Goal: Use online tool/utility: Utilize a website feature to perform a specific function

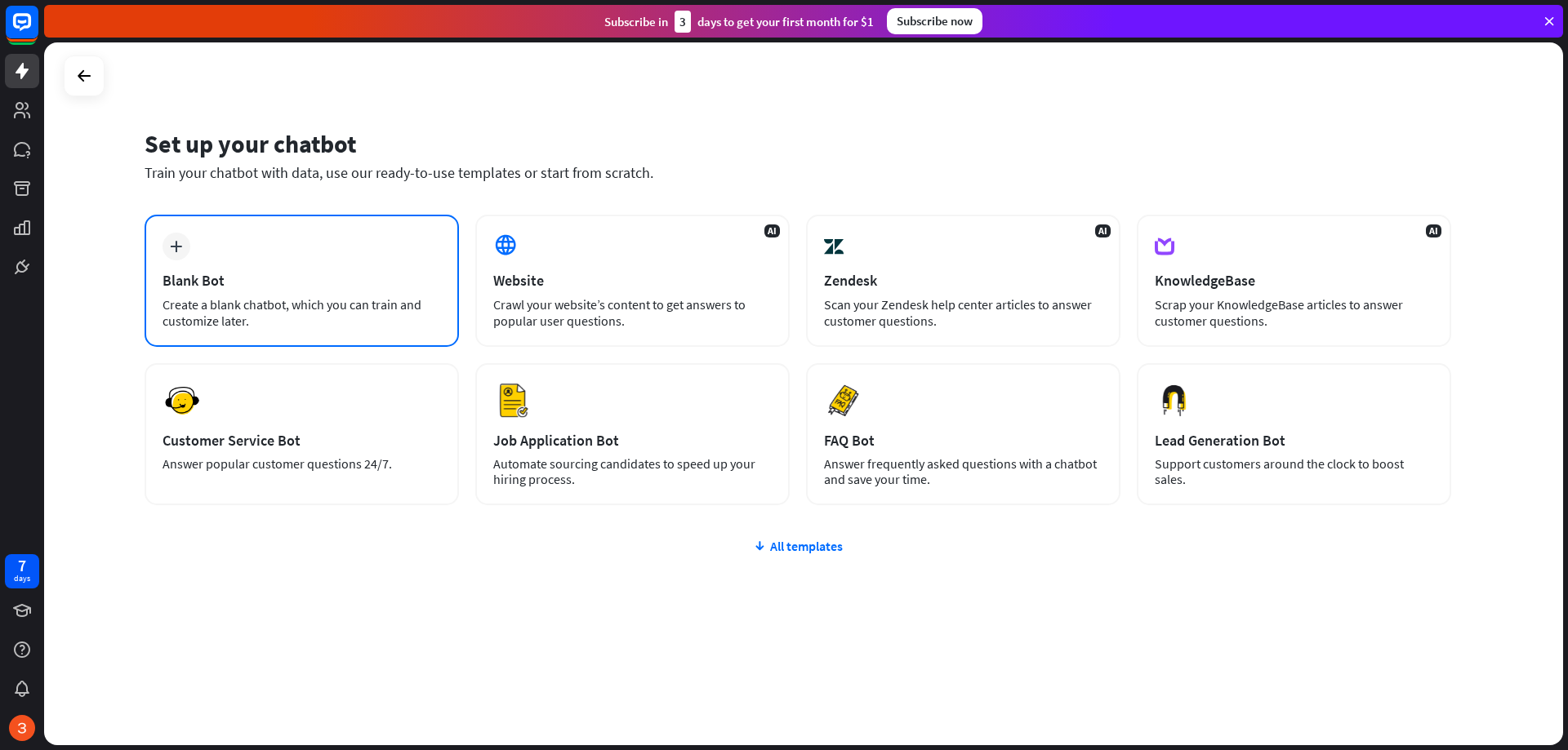
click at [261, 274] on div "Blank Bot" at bounding box center [302, 280] width 278 height 18
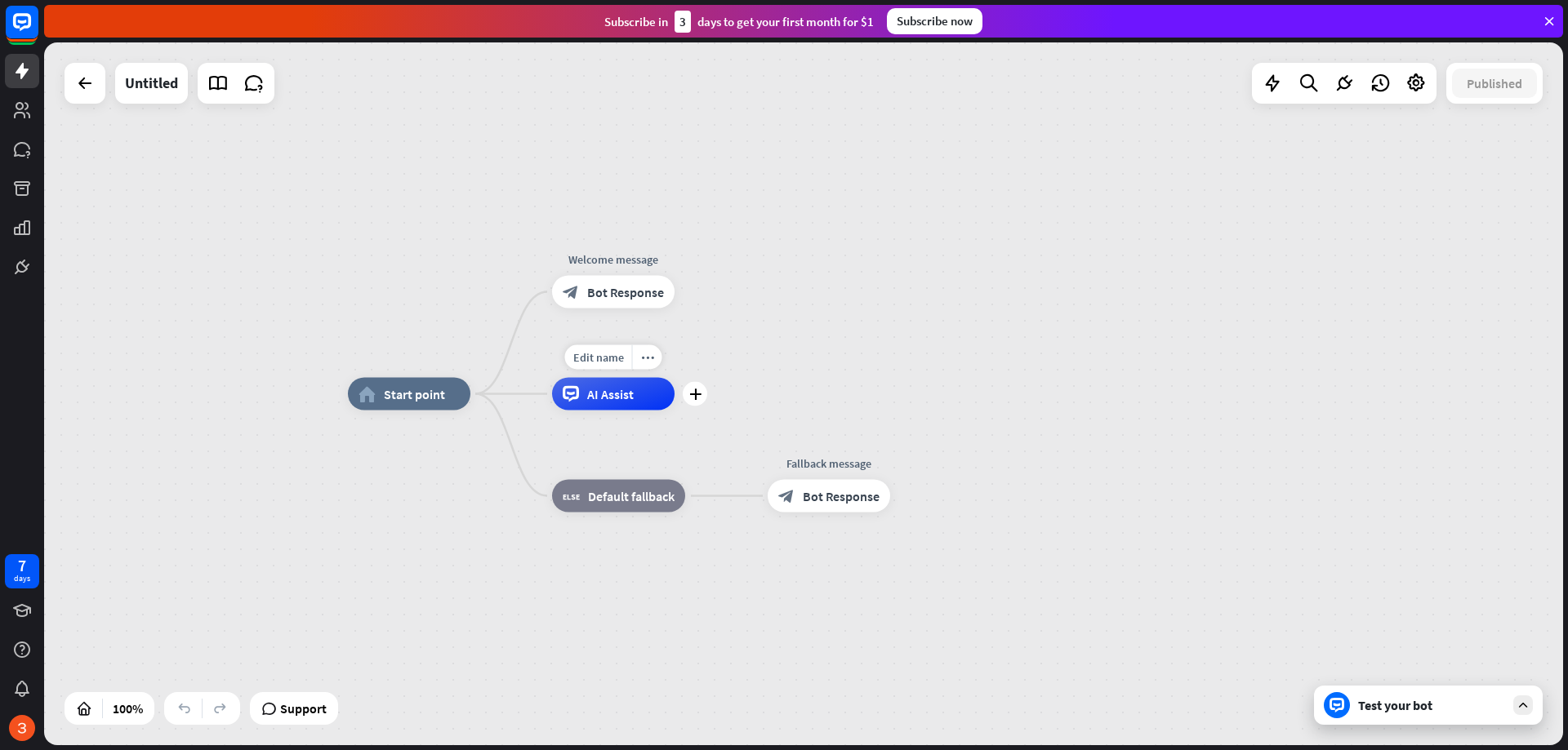
click at [637, 404] on div "AI Assist" at bounding box center [613, 395] width 123 height 33
click at [745, 375] on div "home_2 Start point Welcome message block_bot_response Bot Response AI Assist bl…" at bounding box center [803, 394] width 1519 height 703
click at [596, 401] on span "AI Assist" at bounding box center [610, 394] width 47 height 17
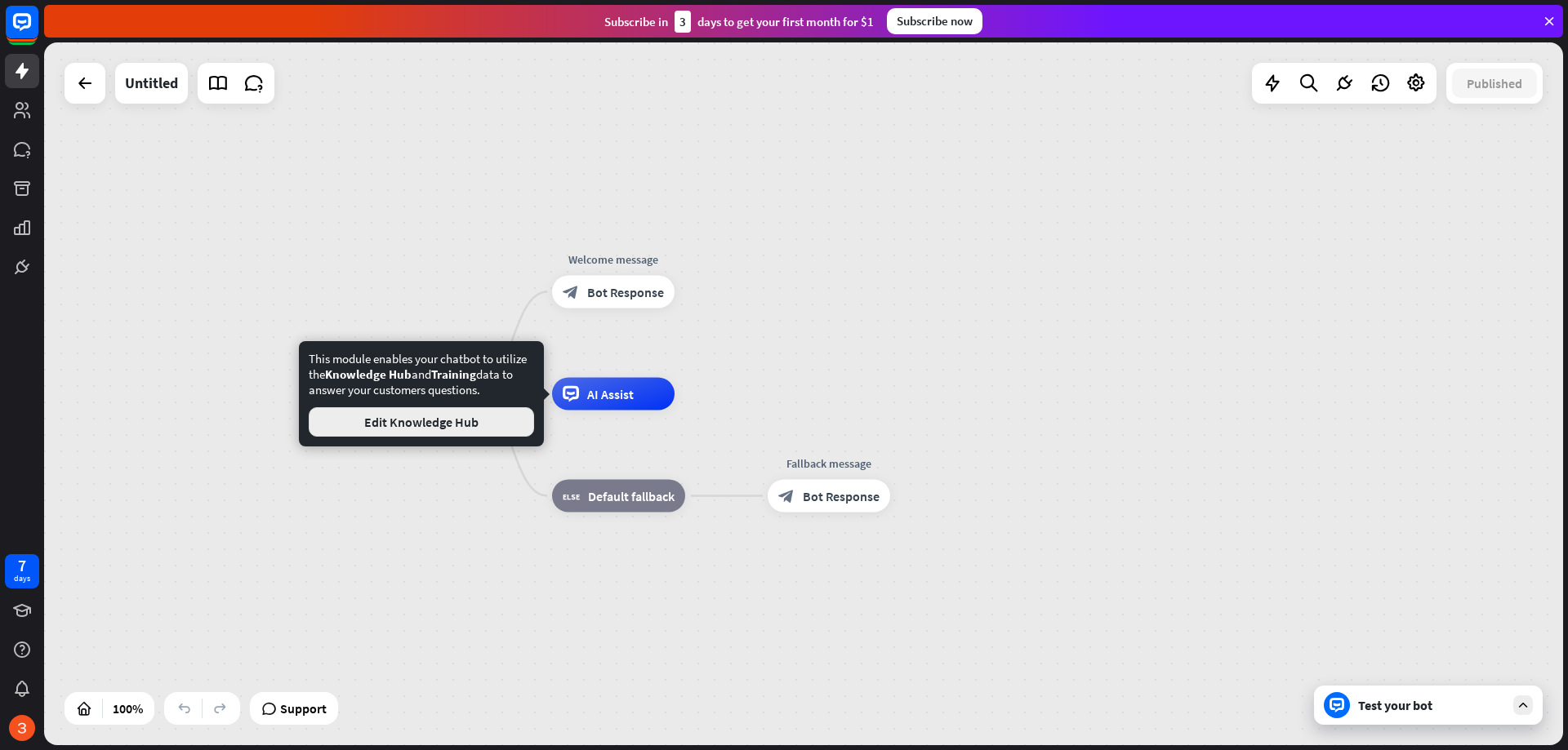
click at [412, 409] on button "Edit Knowledge Hub" at bounding box center [421, 422] width 226 height 29
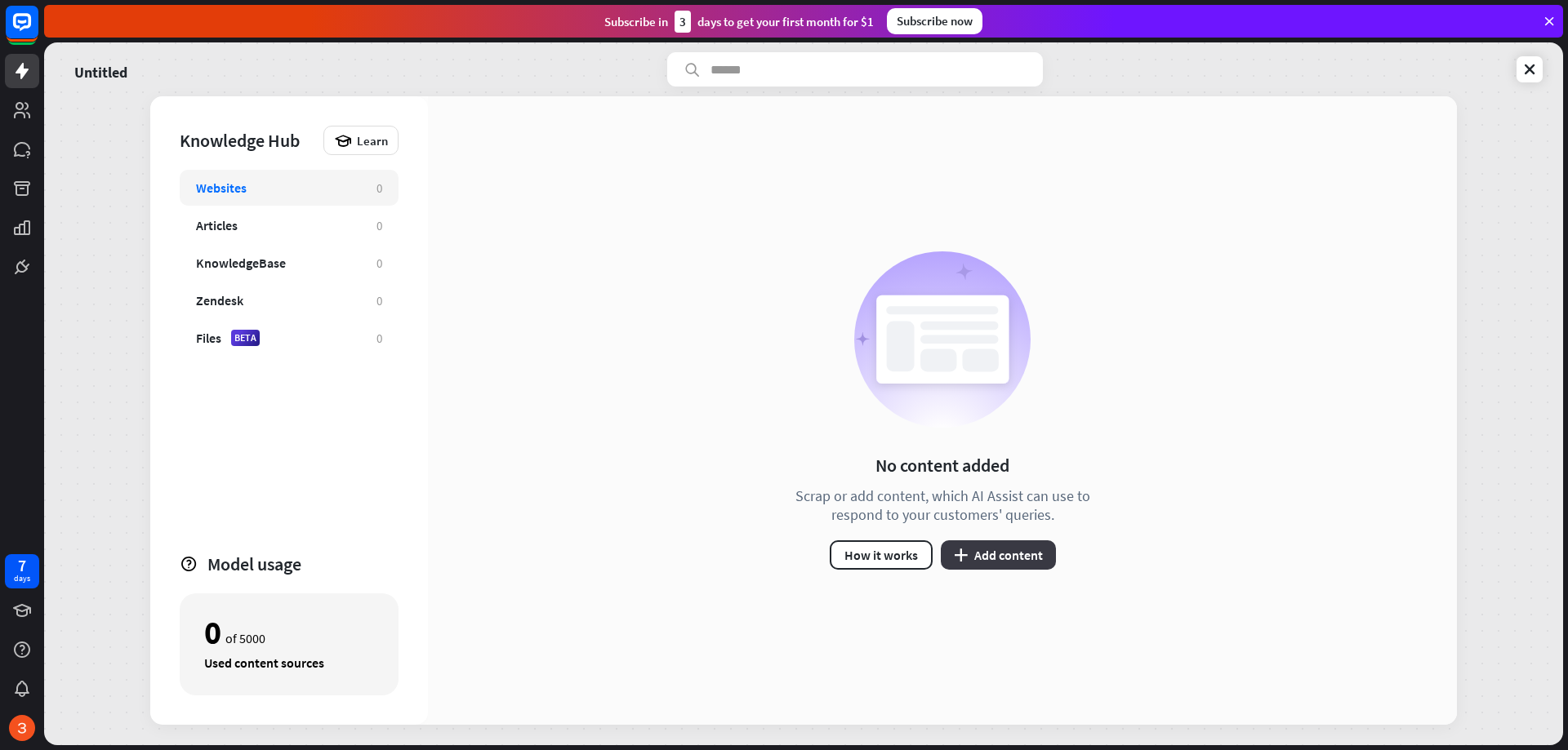
click at [984, 560] on button "plus Add content" at bounding box center [999, 555] width 115 height 29
